Goal: Task Accomplishment & Management: Manage account settings

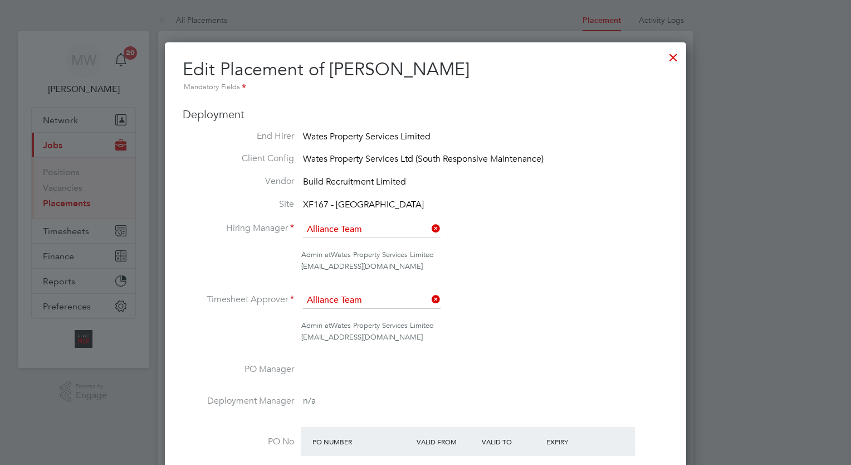
scroll to position [334, 0]
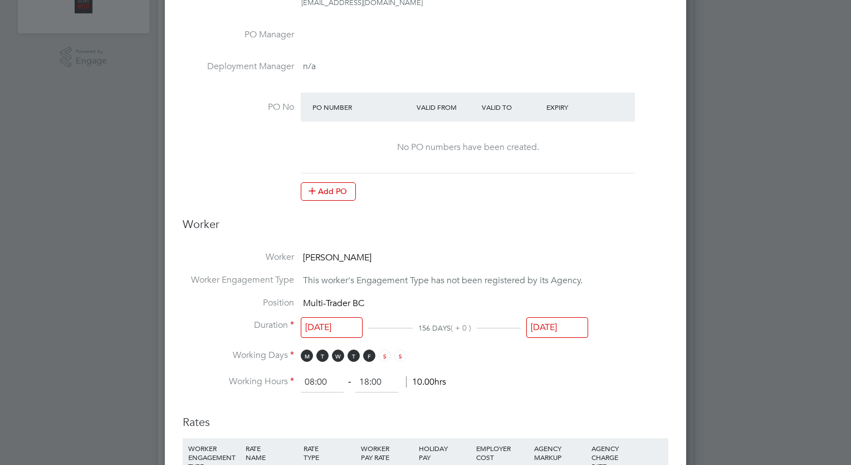
click at [587, 325] on input "[DATE]" at bounding box center [557, 327] width 62 height 21
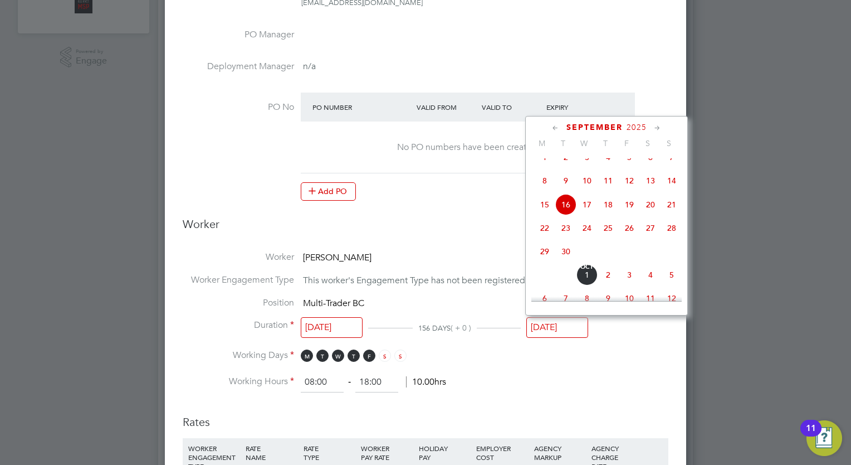
click at [672, 238] on span "28" at bounding box center [671, 227] width 21 height 21
type input "[DATE]"
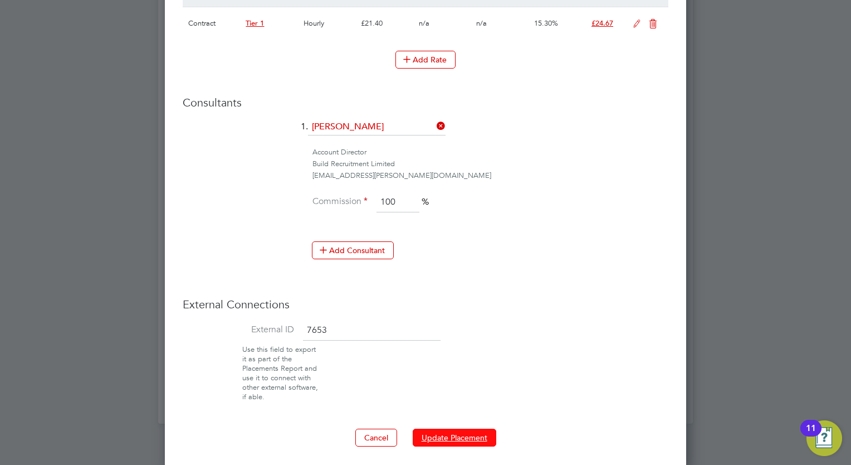
click at [475, 428] on button "Update Placement" at bounding box center [455, 437] width 84 height 18
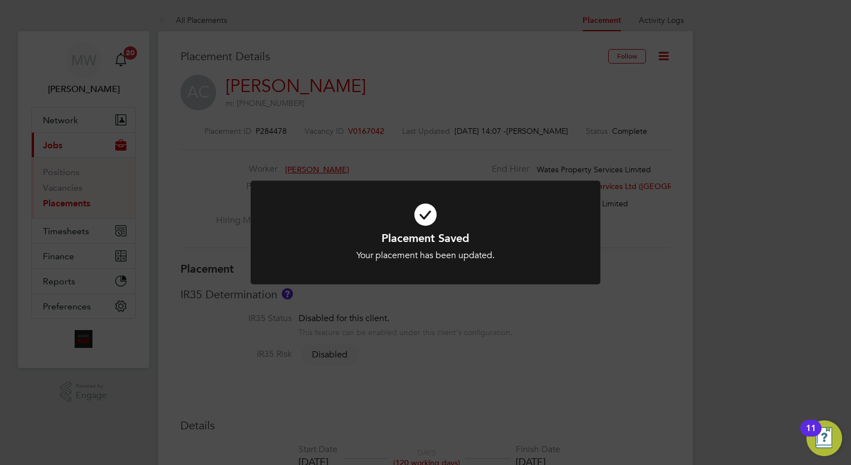
scroll to position [33, 78]
click at [387, 45] on div "Placement Saved Your placement has been updated. Cancel Okay" at bounding box center [425, 232] width 851 height 465
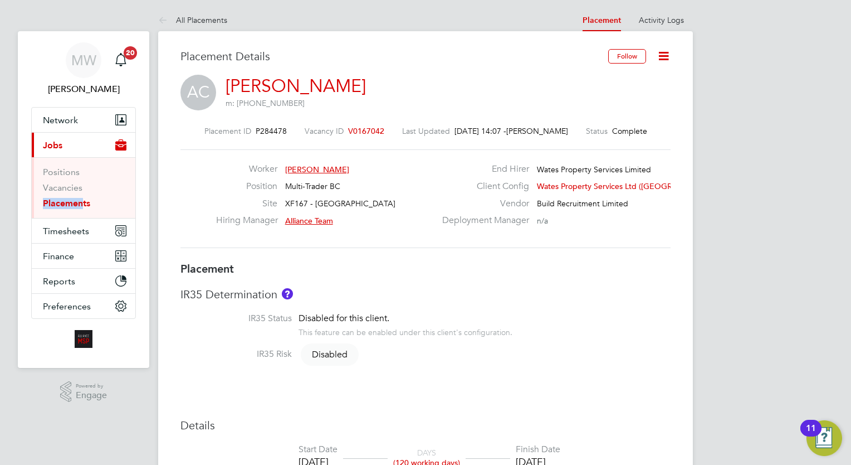
click at [77, 199] on ul "Positions Vacancies Placements" at bounding box center [84, 187] width 104 height 61
click at [77, 200] on link "Placements" at bounding box center [66, 203] width 47 height 11
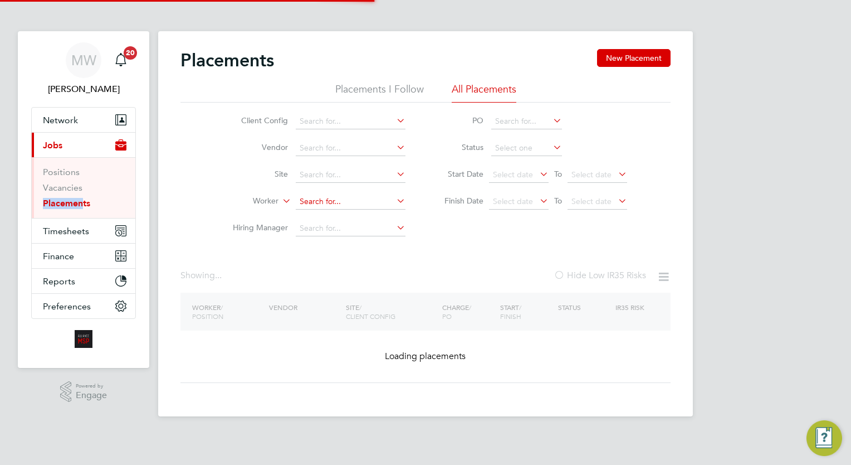
click at [303, 203] on input at bounding box center [351, 202] width 110 height 16
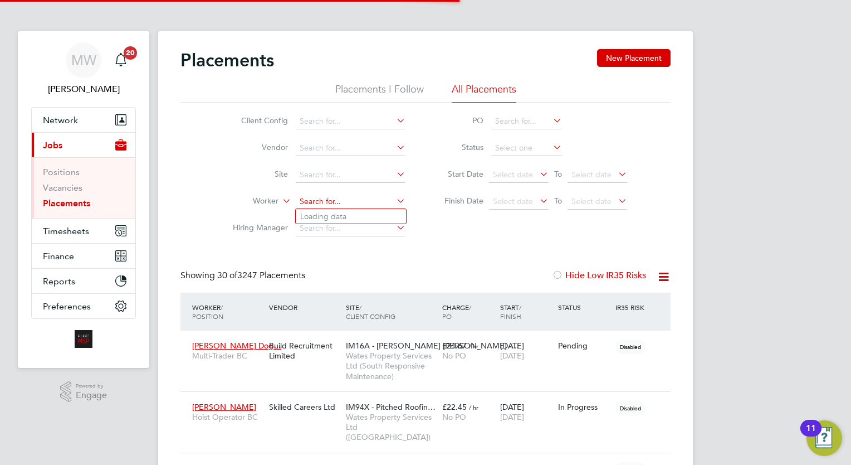
scroll to position [32, 77]
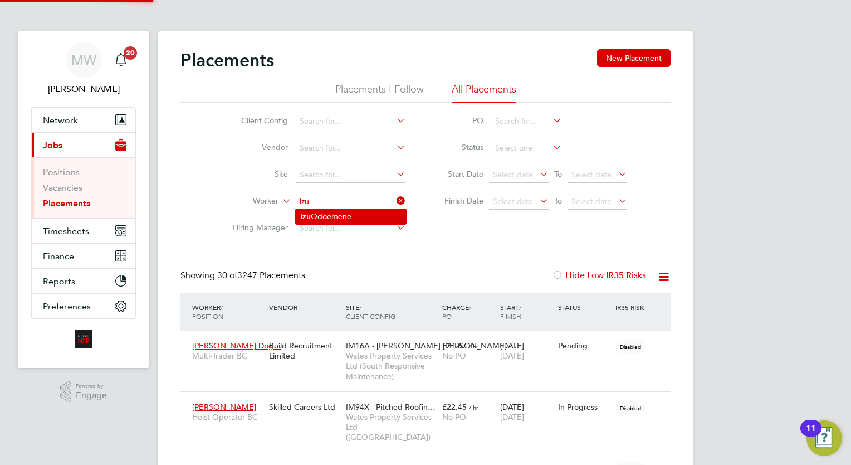
click at [367, 212] on li "[PERSON_NAME]" at bounding box center [351, 216] width 110 height 15
type input "[PERSON_NAME]"
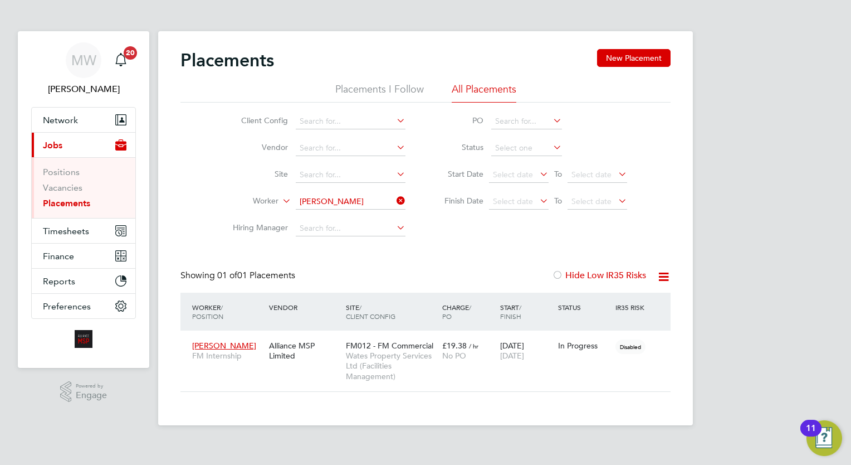
click at [394, 199] on icon at bounding box center [394, 201] width 0 height 16
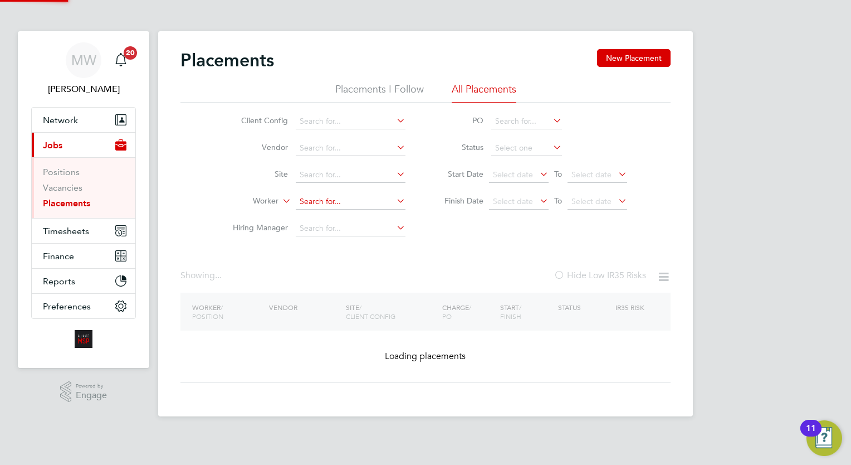
click at [346, 196] on input at bounding box center [351, 202] width 110 height 16
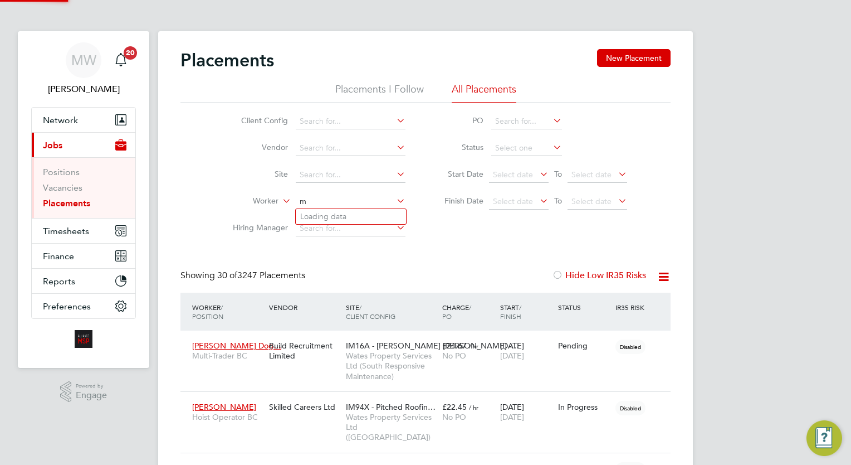
scroll to position [32, 77]
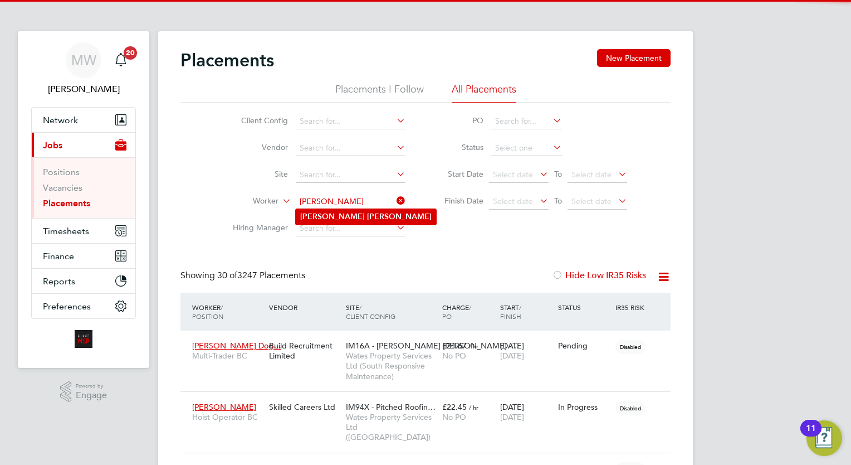
click at [354, 219] on li "[PERSON_NAME]" at bounding box center [366, 216] width 140 height 15
type input "[PERSON_NAME]"
